Goal: Transaction & Acquisition: Purchase product/service

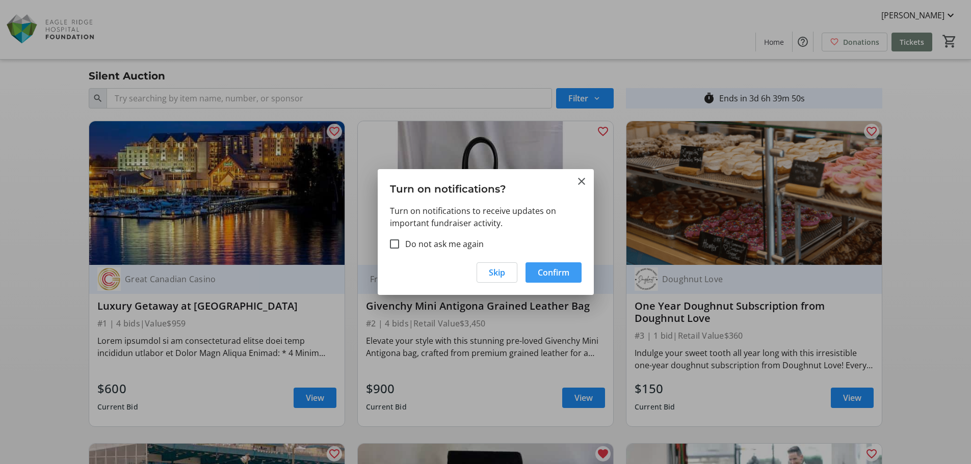
click at [559, 272] on span "Confirm" at bounding box center [554, 273] width 32 height 12
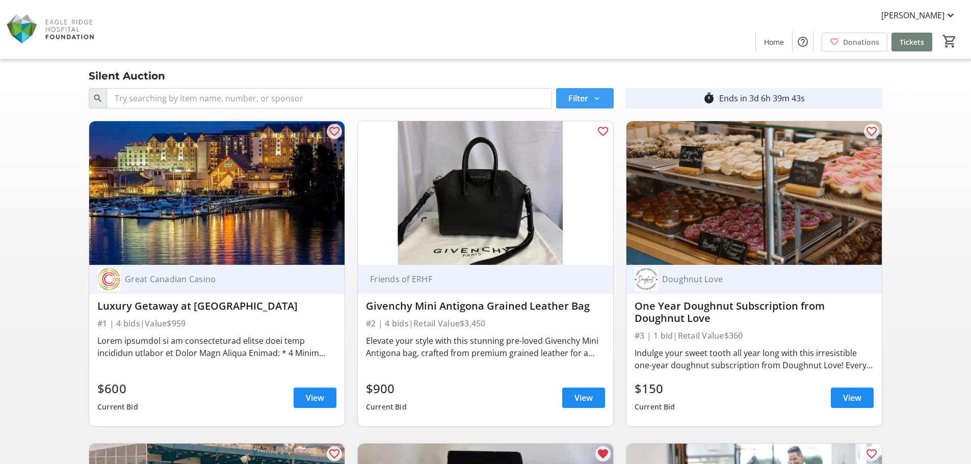
click at [606, 97] on span at bounding box center [585, 98] width 58 height 24
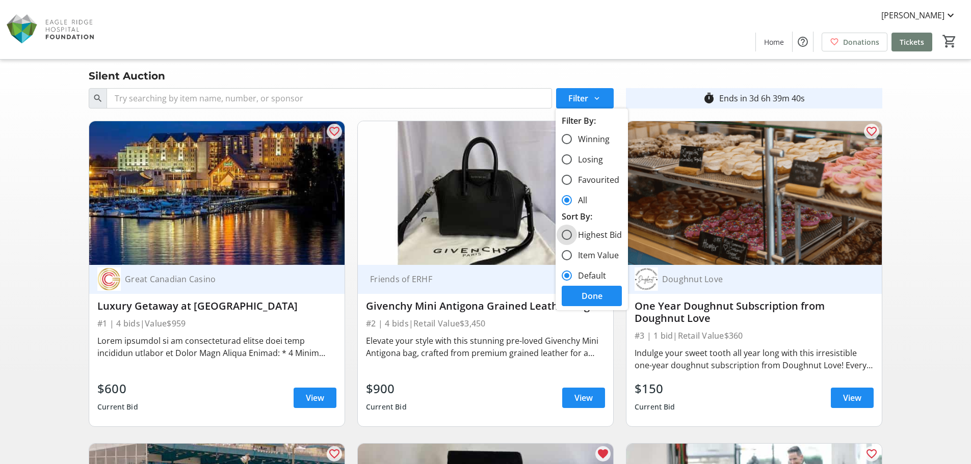
click at [565, 234] on input "Highest Bid" at bounding box center [567, 235] width 10 height 10
radio input "true"
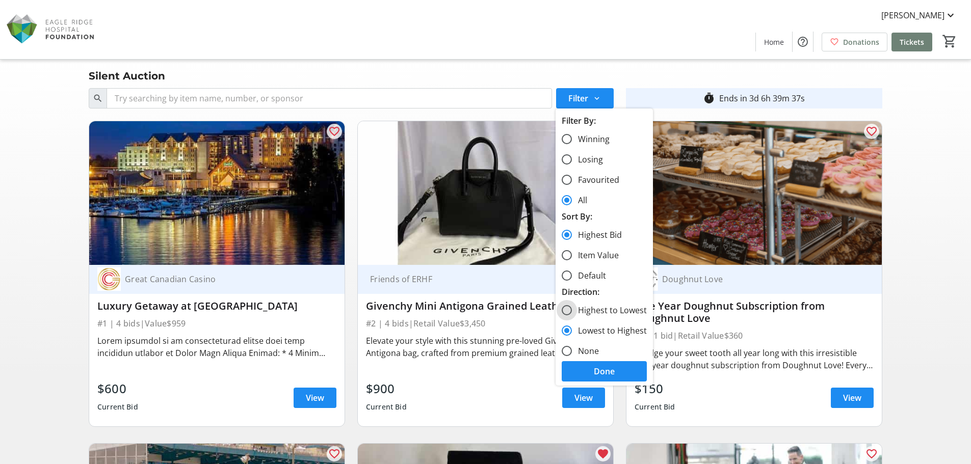
click at [570, 310] on input "Highest to Lowest" at bounding box center [567, 310] width 10 height 10
radio input "true"
click at [615, 371] on span at bounding box center [604, 371] width 85 height 24
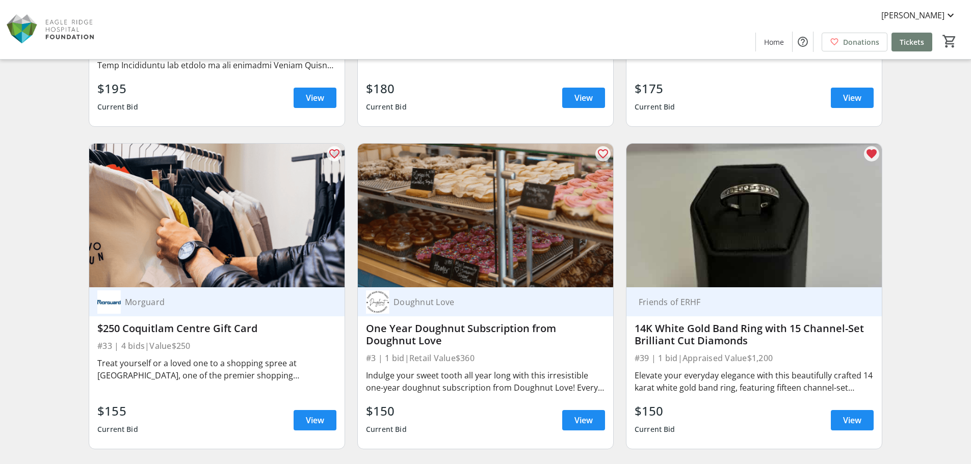
scroll to position [2242, 0]
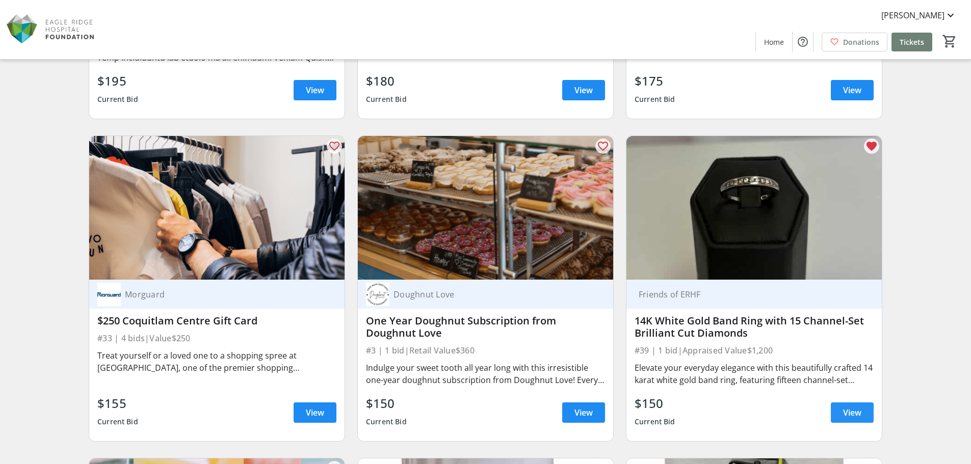
click at [855, 413] on span "View" at bounding box center [852, 413] width 18 height 12
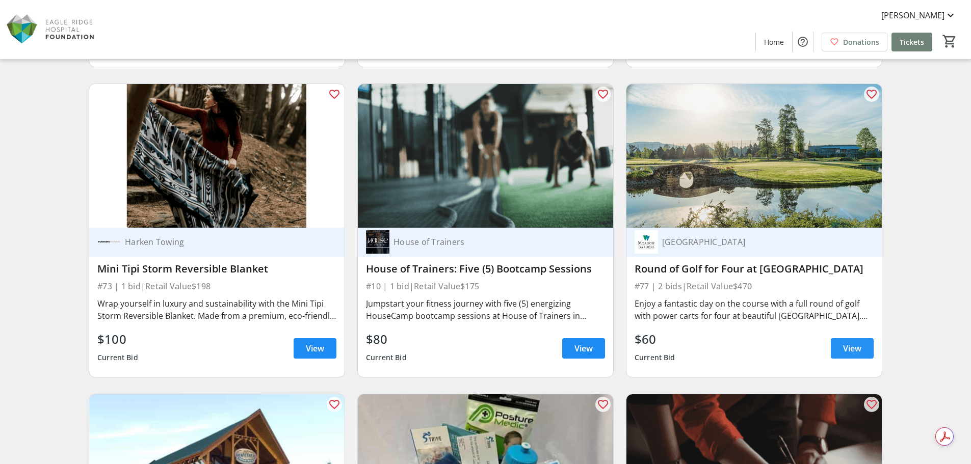
scroll to position [2956, 0]
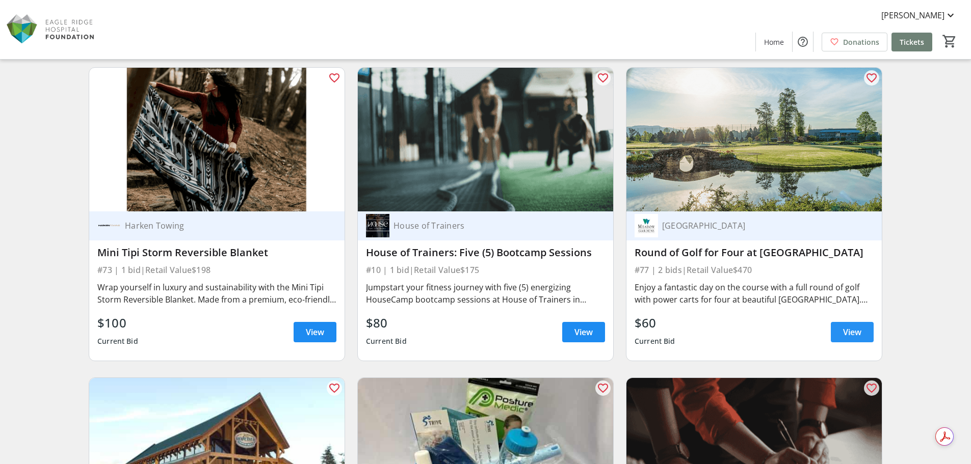
click at [851, 338] on span "View" at bounding box center [852, 332] width 18 height 12
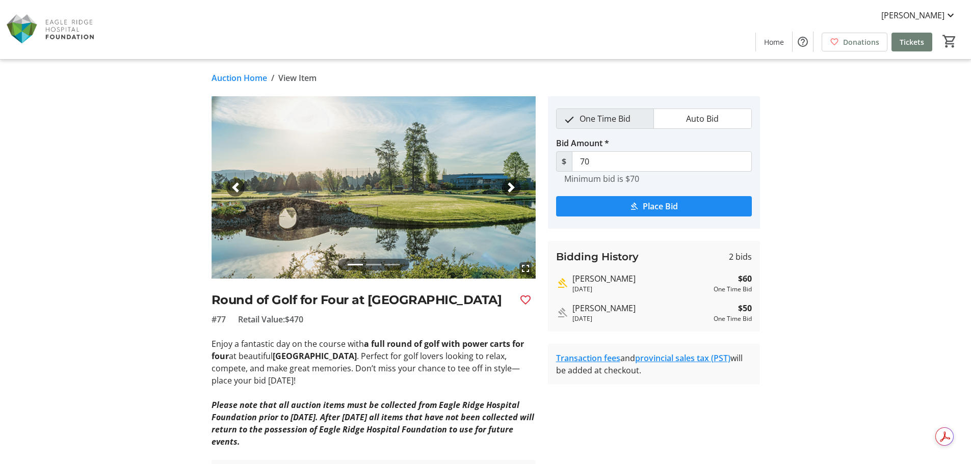
click at [509, 188] on span "button" at bounding box center [511, 187] width 10 height 10
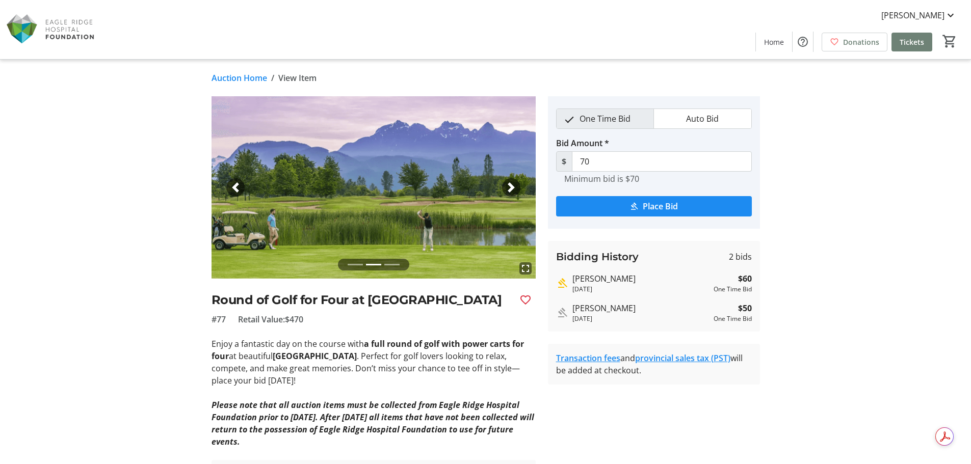
click at [509, 188] on span "button" at bounding box center [511, 187] width 10 height 10
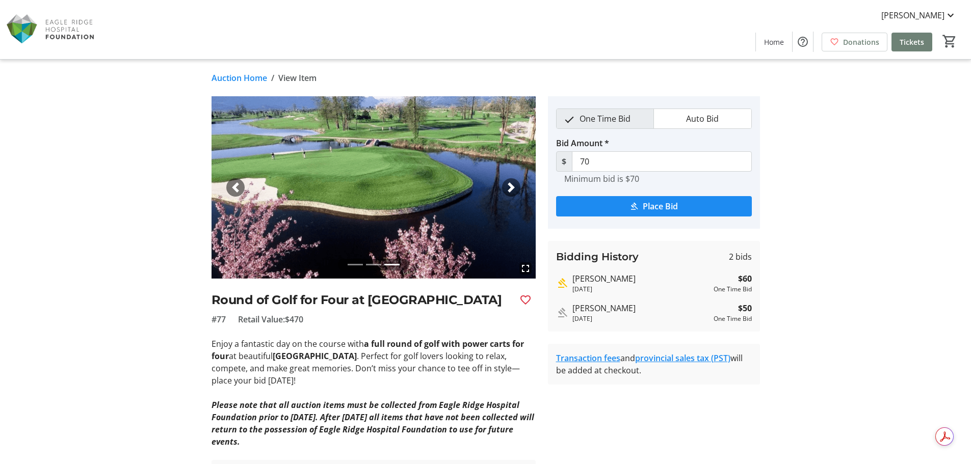
click at [509, 188] on span "button" at bounding box center [511, 187] width 10 height 10
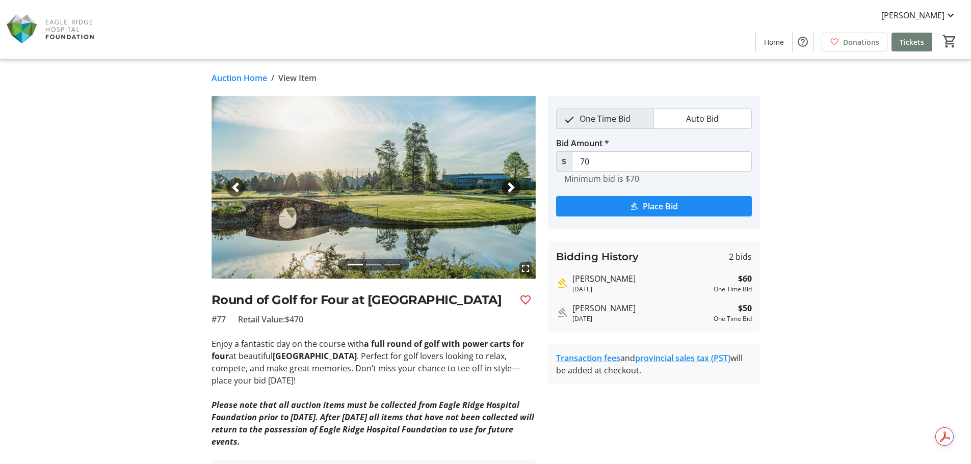
click at [509, 188] on span "button" at bounding box center [511, 187] width 10 height 10
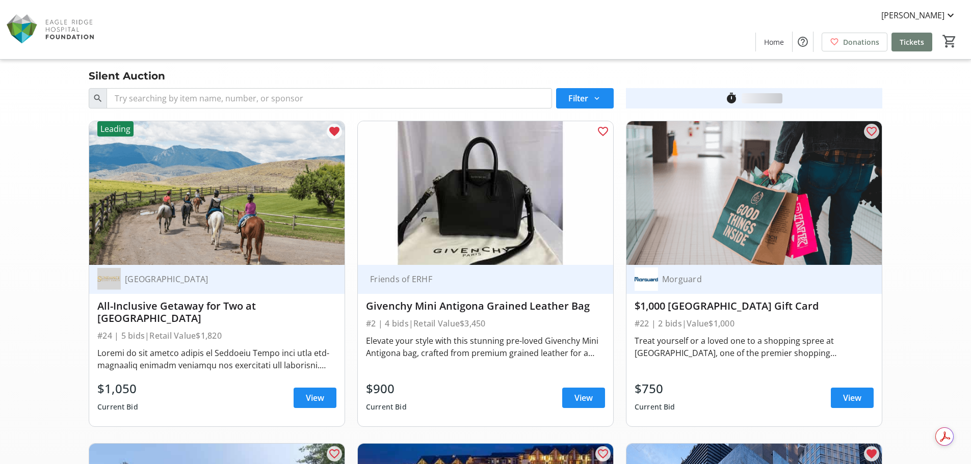
scroll to position [2956, 0]
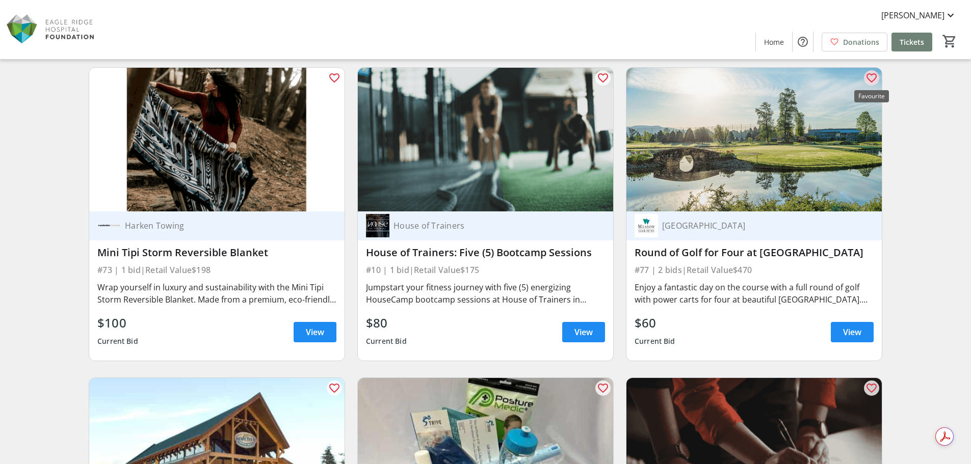
click at [874, 74] on mat-icon "favorite_outline" at bounding box center [871, 78] width 12 height 12
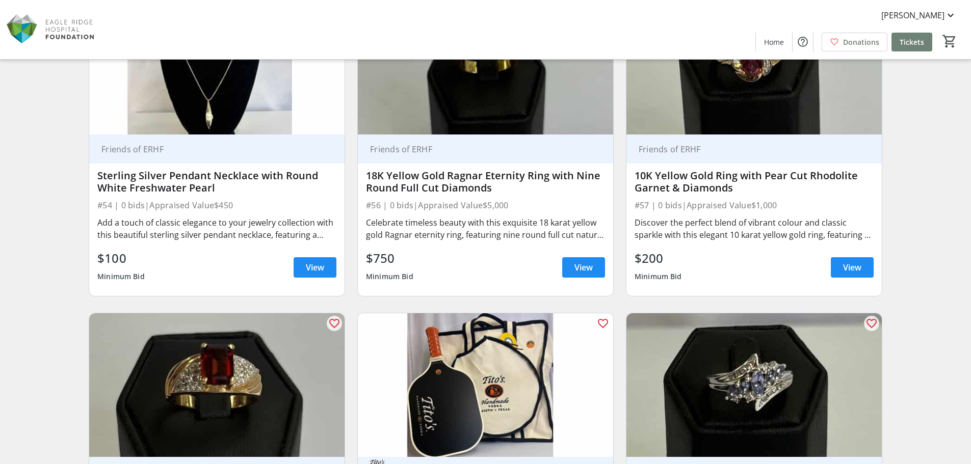
scroll to position [6574, 0]
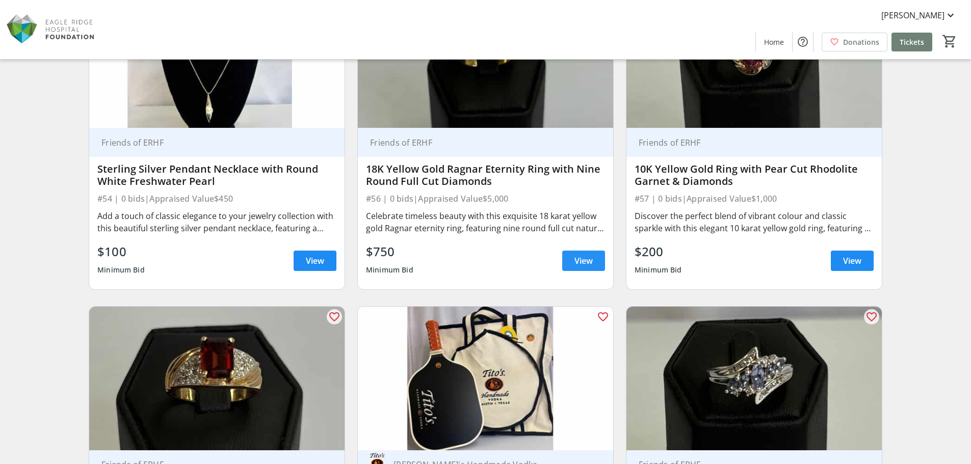
click at [596, 272] on span at bounding box center [583, 261] width 43 height 24
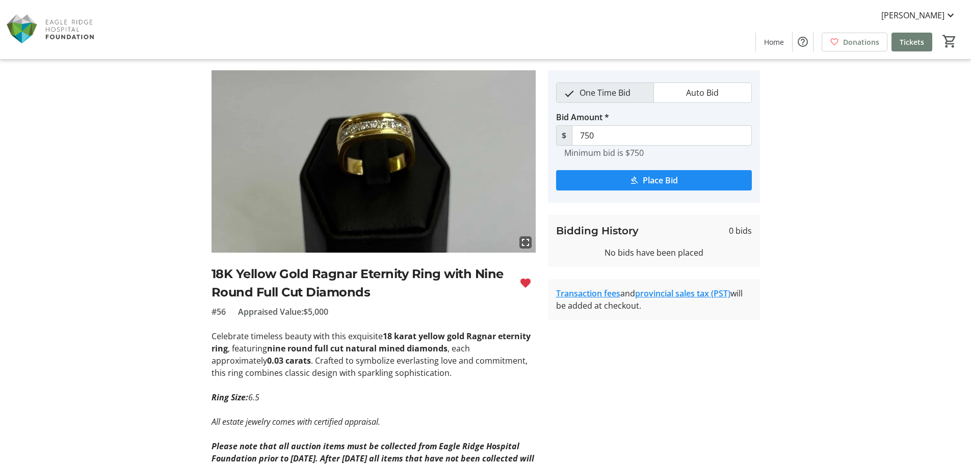
scroll to position [51, 0]
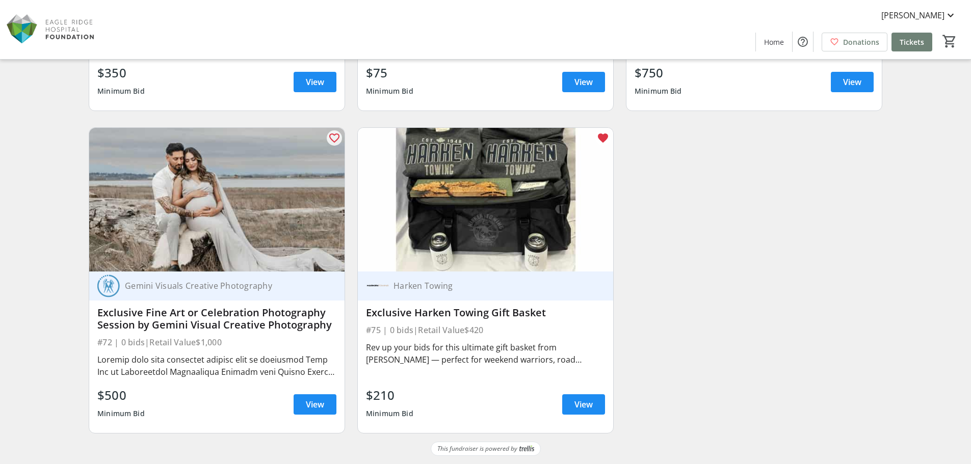
scroll to position [8055, 0]
click at [318, 399] on span "View" at bounding box center [315, 405] width 18 height 12
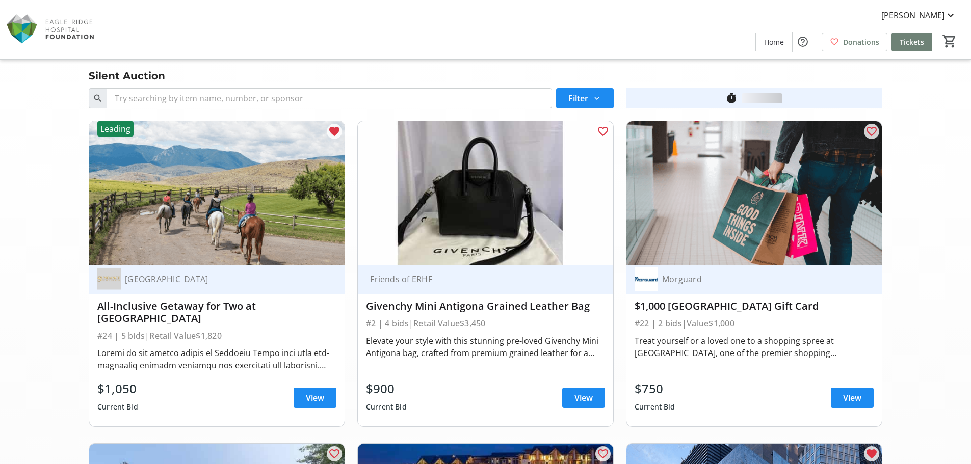
scroll to position [8055, 0]
